Goal: Answer question/provide support: Answer question/provide support

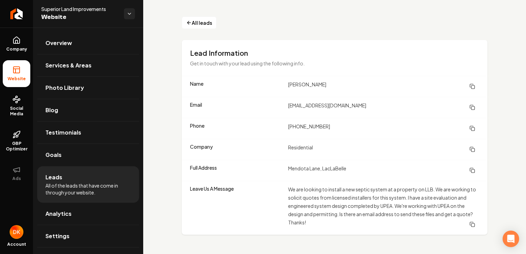
drag, startPoint x: 357, startPoint y: 105, endPoint x: 350, endPoint y: 107, distance: 7.9
click at [350, 107] on dd "[EMAIL_ADDRESS][DOMAIN_NAME]" at bounding box center [383, 107] width 191 height 12
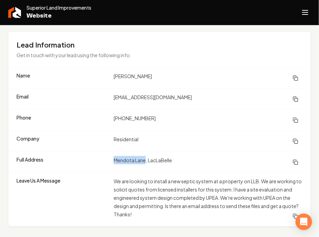
drag, startPoint x: 145, startPoint y: 160, endPoint x: 114, endPoint y: 161, distance: 30.7
click at [114, 161] on dd "Mendota Lane, LacLaBelle" at bounding box center [208, 162] width 189 height 12
copy dd "Mendota Lane"
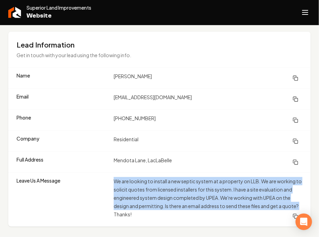
drag, startPoint x: 112, startPoint y: 179, endPoint x: 131, endPoint y: 216, distance: 40.8
click at [131, 216] on div "Leave Us A Message We are looking to install a new septic system at a property …" at bounding box center [159, 200] width 302 height 54
copy dd "We are looking to install a new septic system at a property on LLB. We are work…"
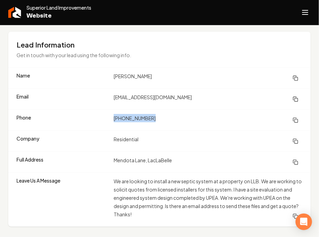
drag, startPoint x: 152, startPoint y: 118, endPoint x: 114, endPoint y: 119, distance: 37.9
click at [114, 119] on dd "[PHONE_NUMBER]" at bounding box center [208, 120] width 189 height 12
copy dd "[PHONE_NUMBER]"
click at [144, 138] on dd "Residential" at bounding box center [208, 141] width 189 height 12
drag, startPoint x: 172, startPoint y: 180, endPoint x: 212, endPoint y: 180, distance: 40.0
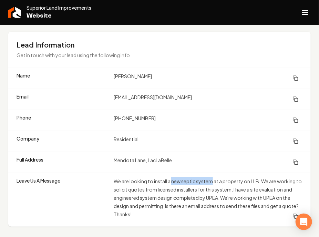
click at [212, 180] on dd "We are looking to install a new septic system at a property on LLB. We are work…" at bounding box center [208, 199] width 189 height 45
copy dd "new septic system"
